Goal: Navigation & Orientation: Find specific page/section

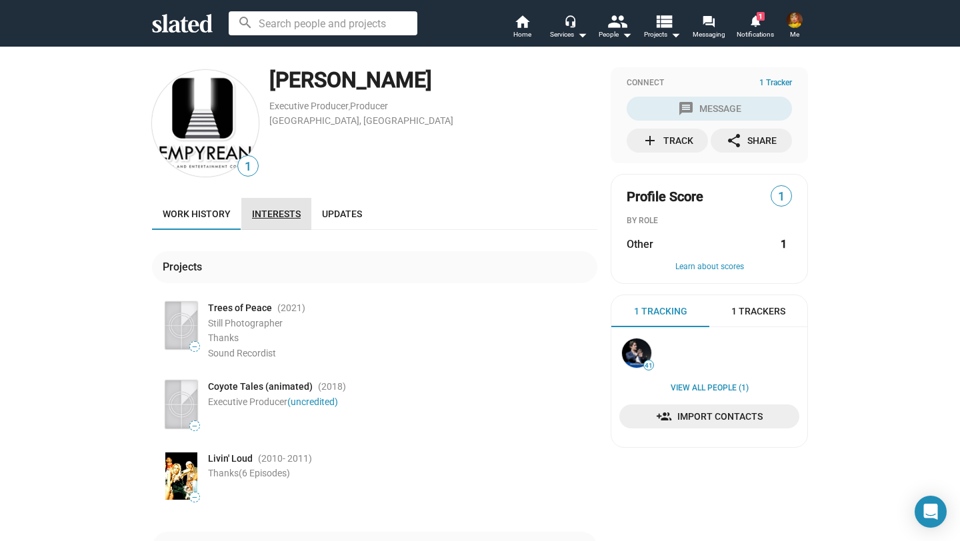
click at [269, 202] on link "Interests" at bounding box center [276, 214] width 70 height 32
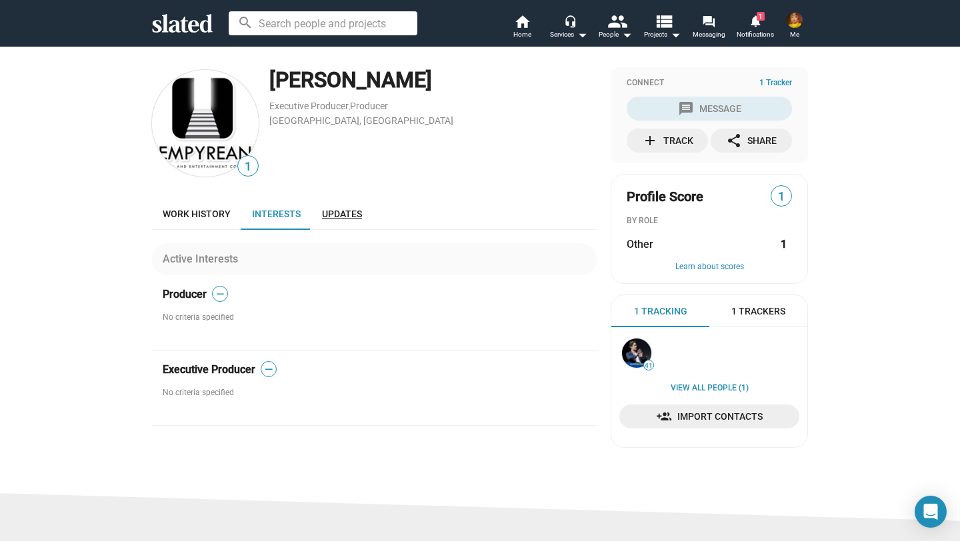
click at [354, 213] on span "Updates" at bounding box center [342, 214] width 40 height 11
